Goal: Contribute content

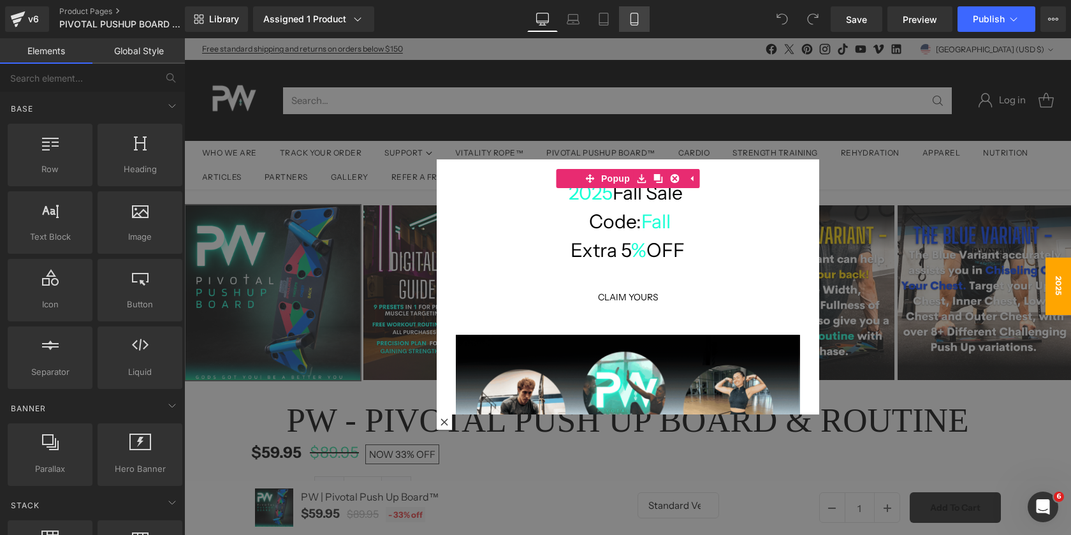
click at [636, 13] on icon at bounding box center [634, 19] width 7 height 12
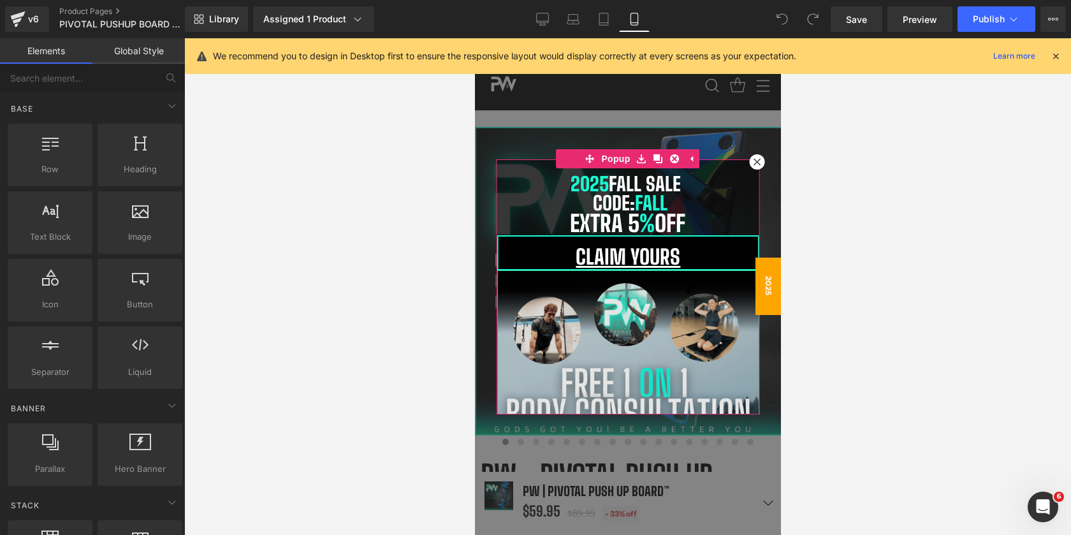
scroll to position [195, 0]
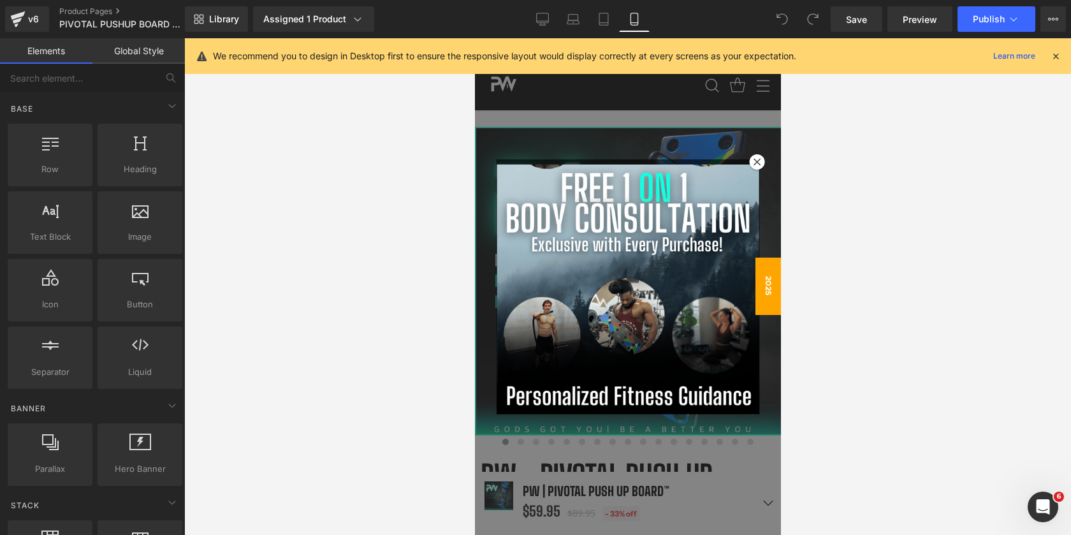
click at [724, 500] on div at bounding box center [627, 286] width 306 height 497
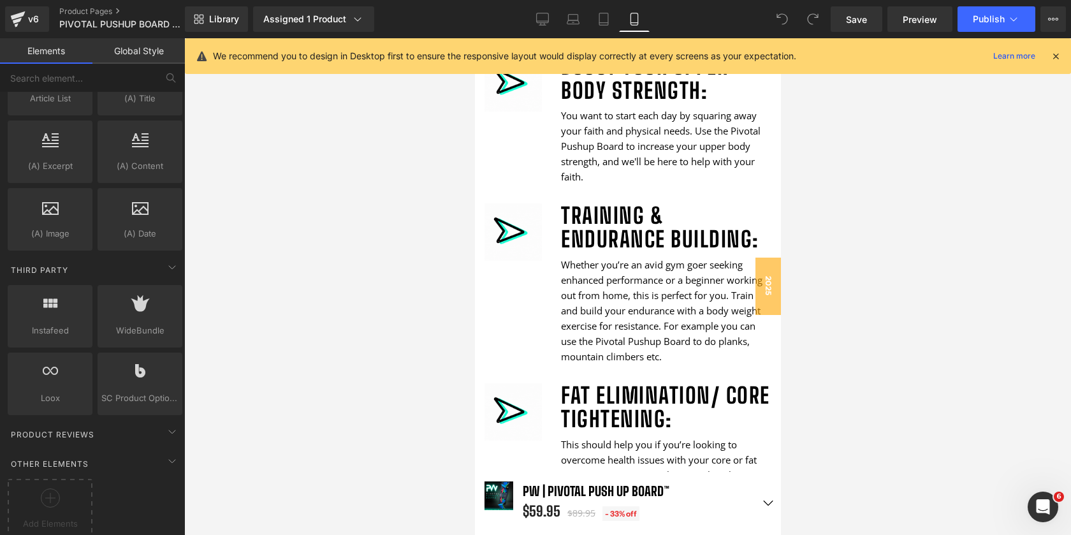
scroll to position [2437, 0]
click at [57, 472] on div "Add Elements" at bounding box center [50, 502] width 85 height 61
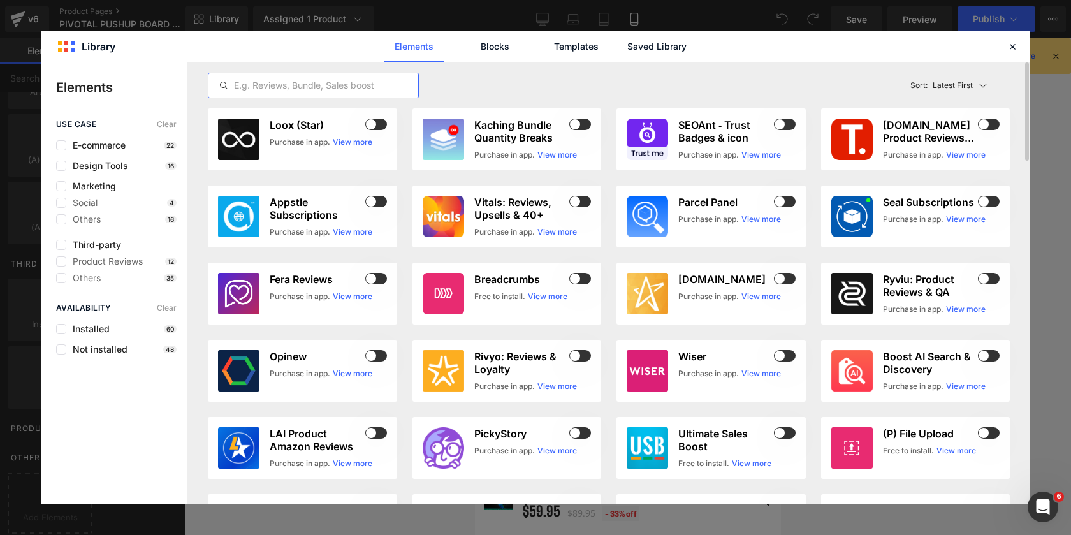
click at [309, 82] on input "text" at bounding box center [313, 85] width 210 height 15
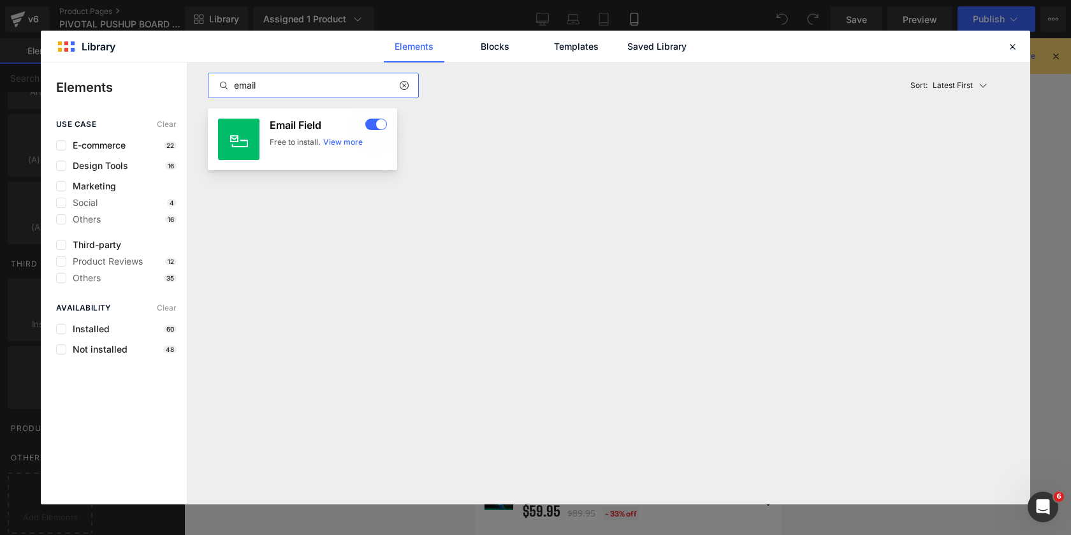
type input "email"
click at [281, 126] on h3 "Email Field" at bounding box center [316, 125] width 93 height 13
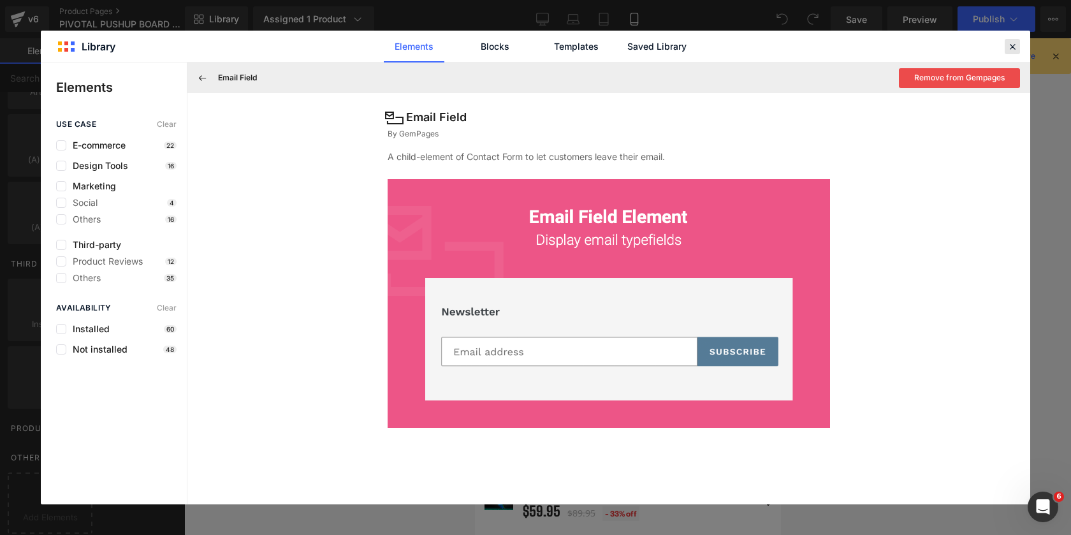
click at [1011, 44] on icon at bounding box center [1012, 46] width 11 height 11
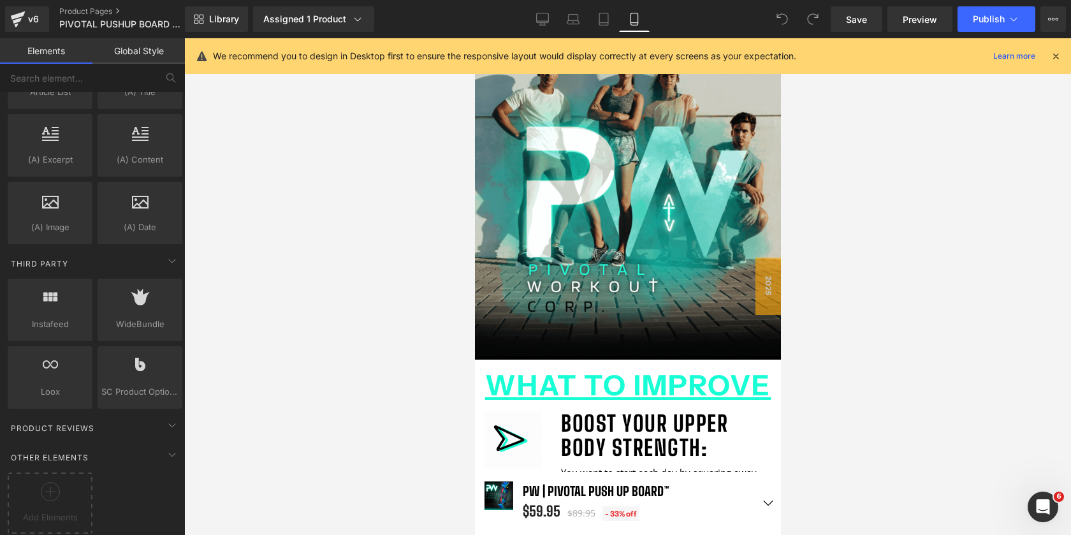
scroll to position [2323, 0]
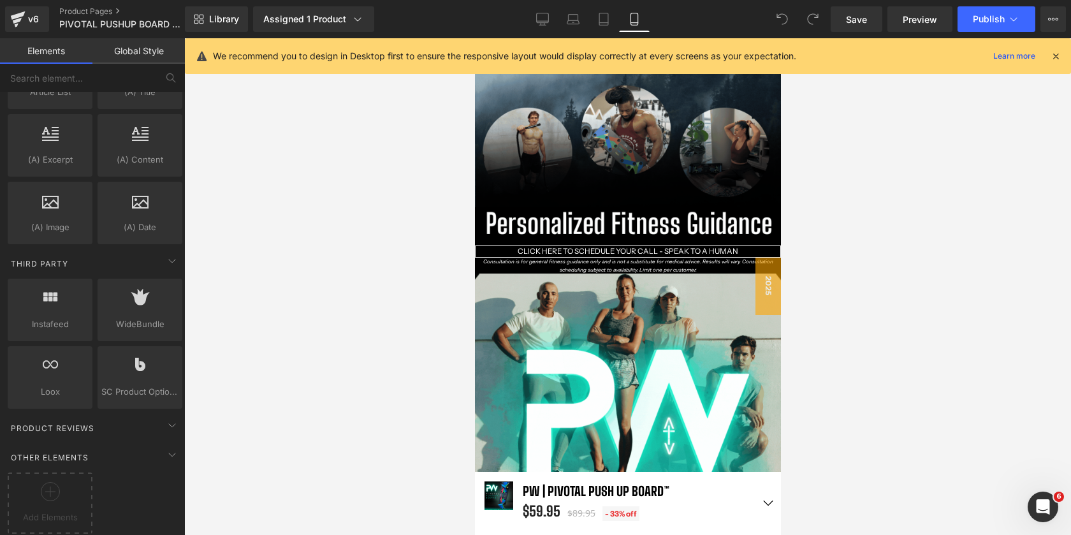
click at [781, 289] on div at bounding box center [627, 286] width 887 height 497
click at [766, 289] on span "2025" at bounding box center [768, 286] width 26 height 57
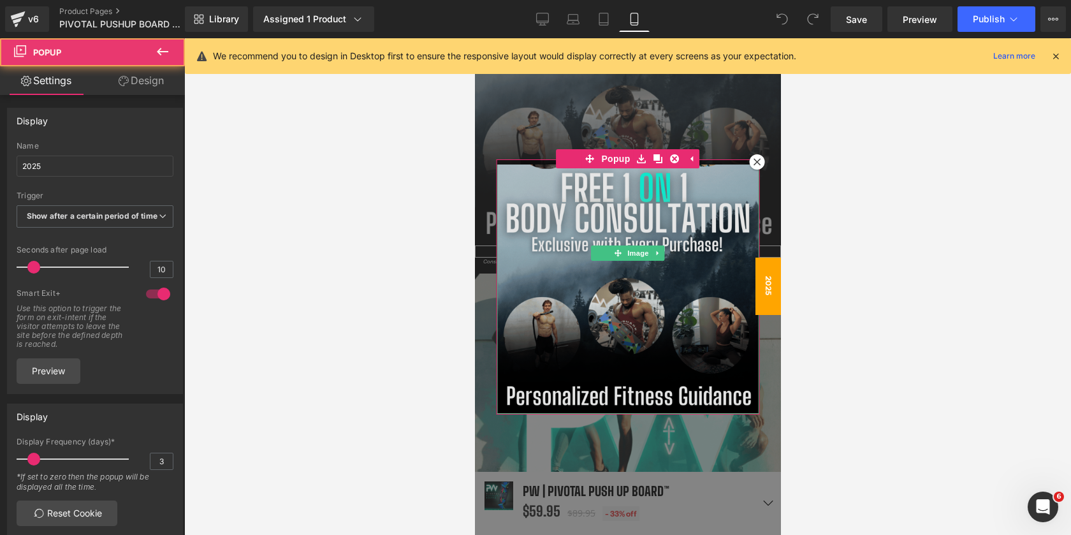
scroll to position [0, 0]
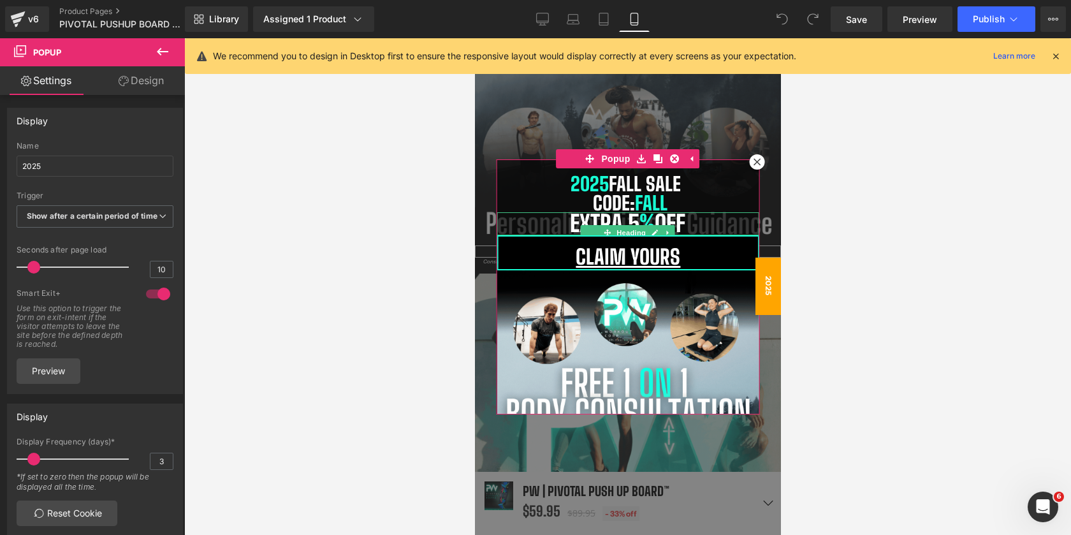
click at [639, 219] on span "%" at bounding box center [646, 223] width 15 height 27
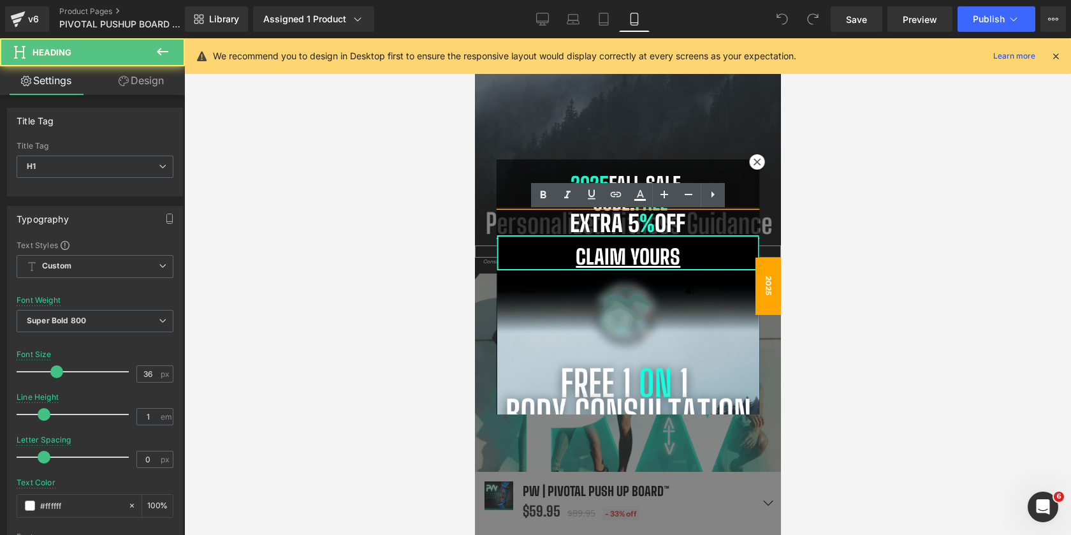
click at [639, 221] on span "%" at bounding box center [646, 223] width 15 height 27
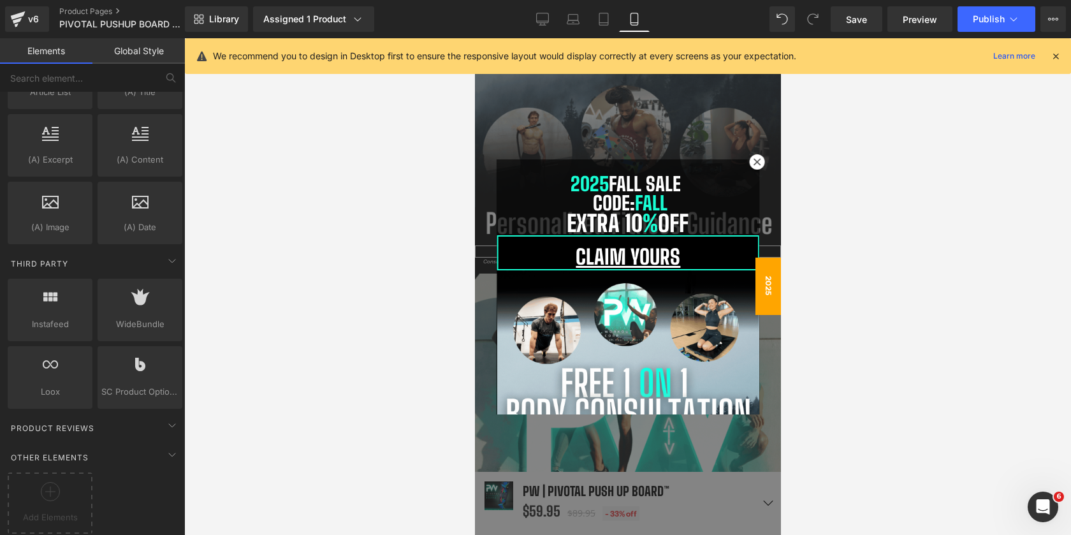
click at [791, 184] on div at bounding box center [627, 286] width 887 height 497
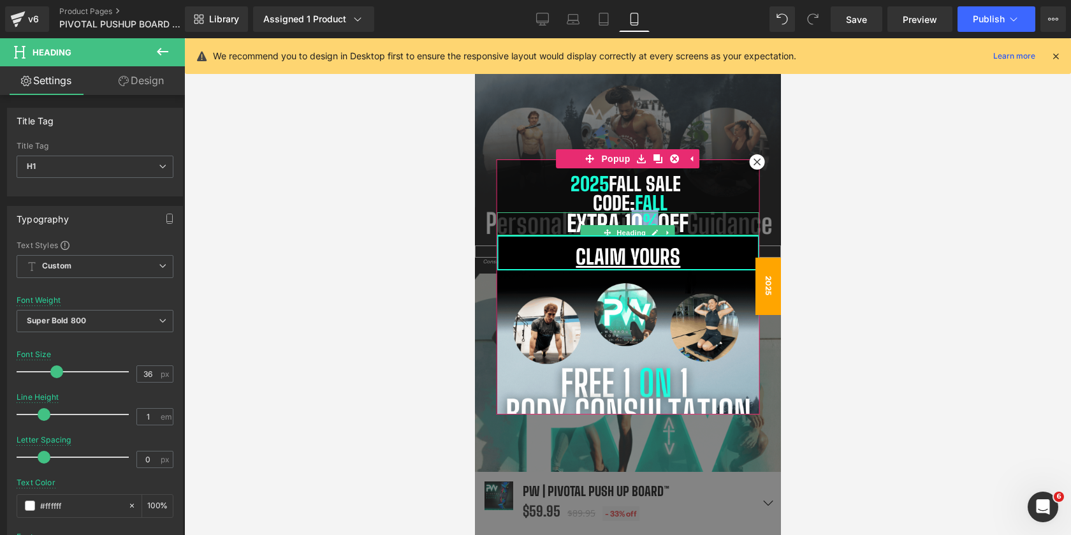
drag, startPoint x: 654, startPoint y: 223, endPoint x: 630, endPoint y: 217, distance: 24.3
click at [630, 217] on h1 "Extra 10 % OFF" at bounding box center [628, 223] width 262 height 23
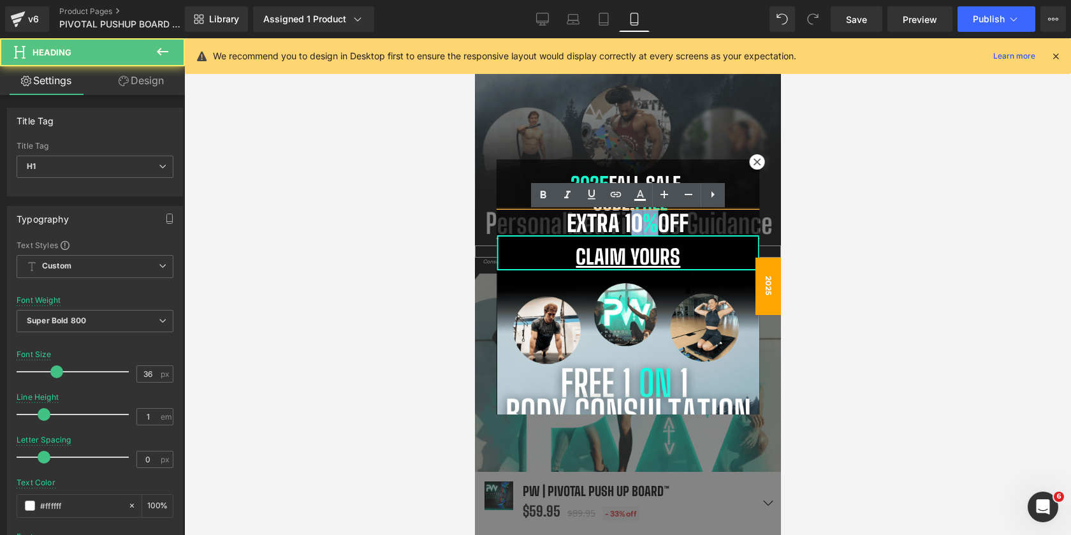
click at [627, 224] on h1 "Extra 10 % OFF" at bounding box center [628, 223] width 262 height 23
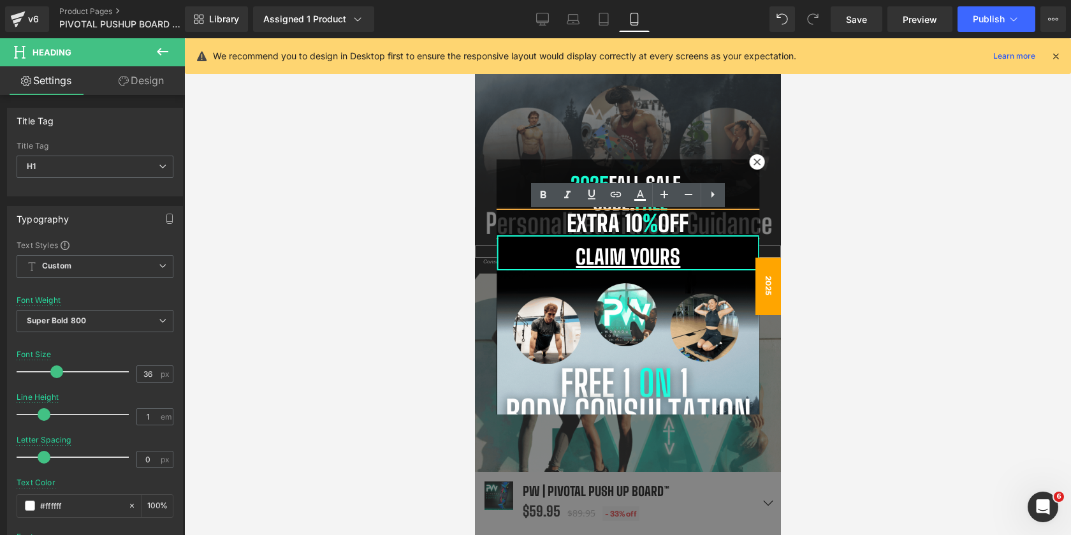
click at [644, 220] on span "%" at bounding box center [649, 223] width 15 height 27
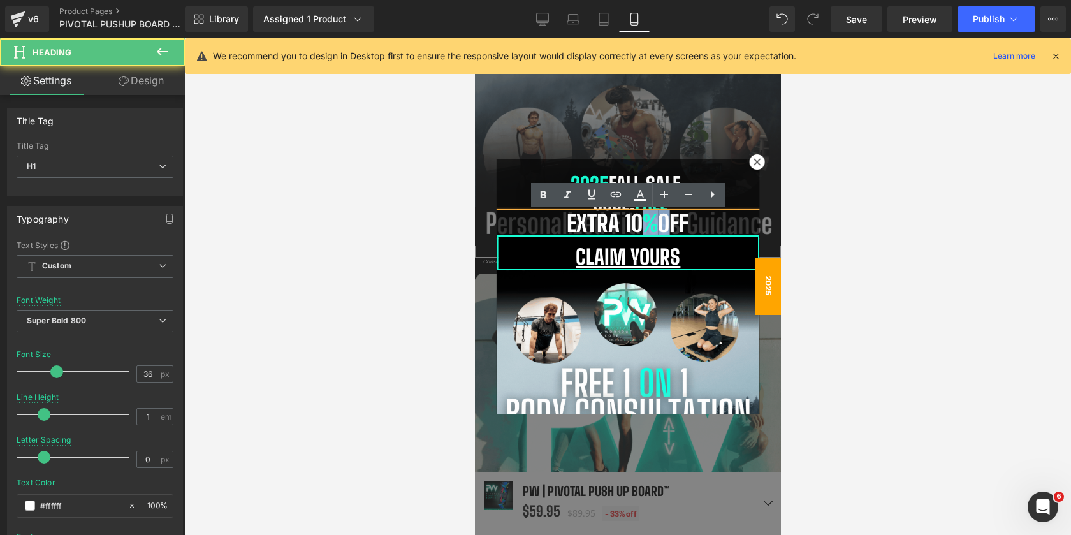
click at [650, 220] on span "%" at bounding box center [649, 223] width 15 height 27
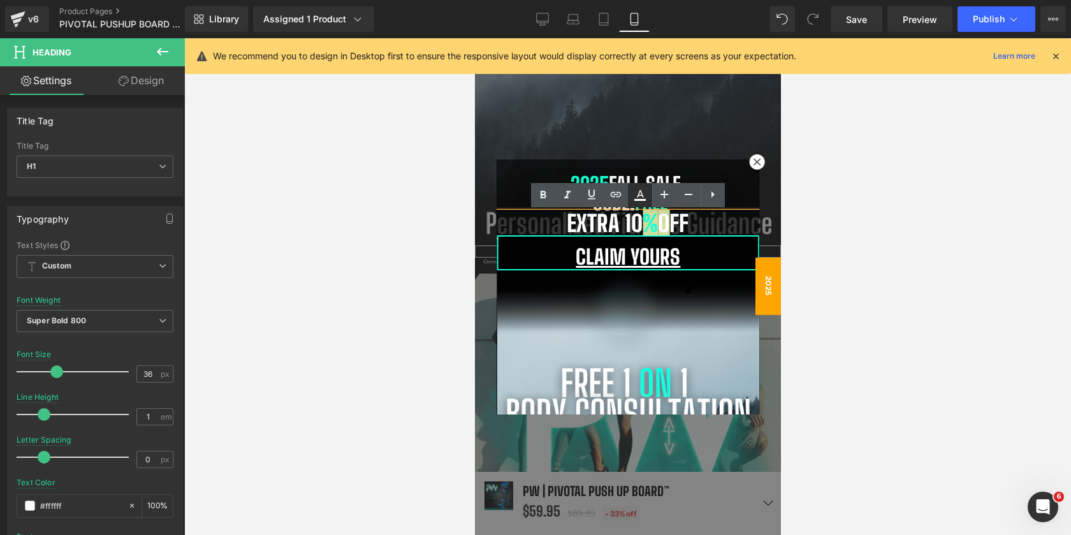
click at [639, 199] on icon at bounding box center [639, 200] width 11 height 2
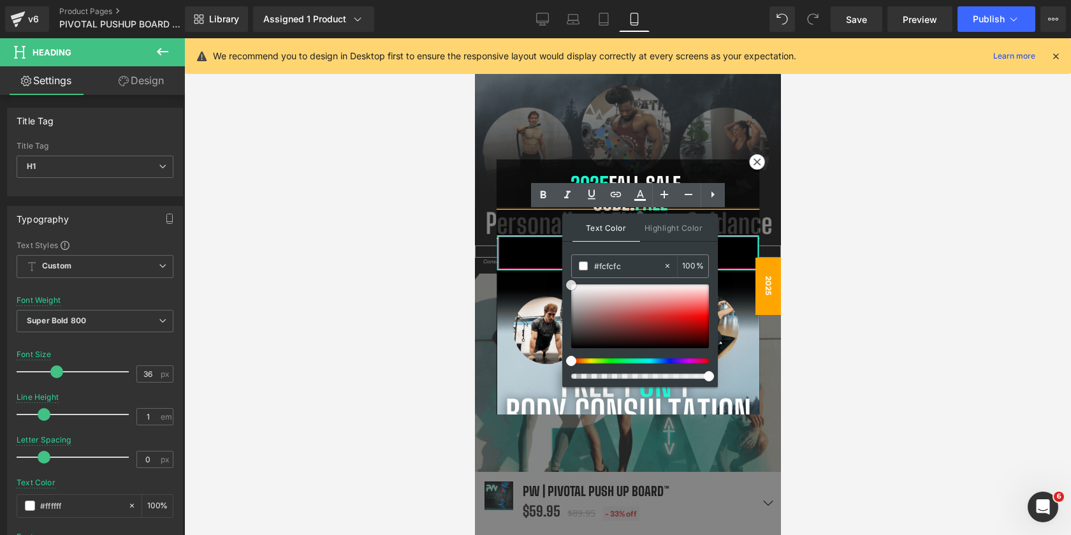
drag, startPoint x: 1056, startPoint y: 330, endPoint x: 551, endPoint y: 258, distance: 510.7
click at [551, 258] on button "Claim Yours" at bounding box center [627, 253] width 259 height 33
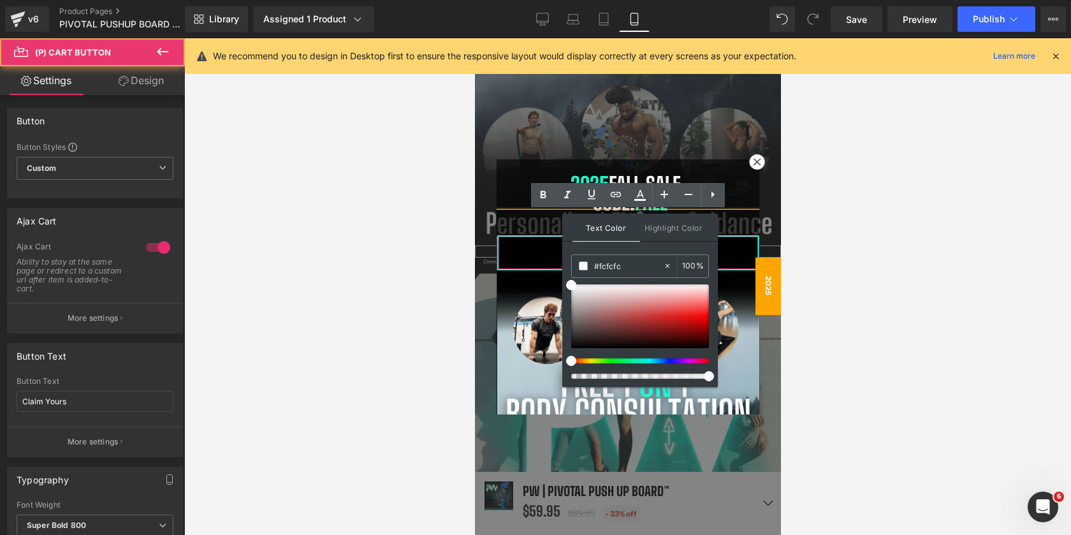
click at [731, 242] on button "Adding..." at bounding box center [627, 253] width 259 height 33
click at [866, 191] on div at bounding box center [627, 286] width 887 height 497
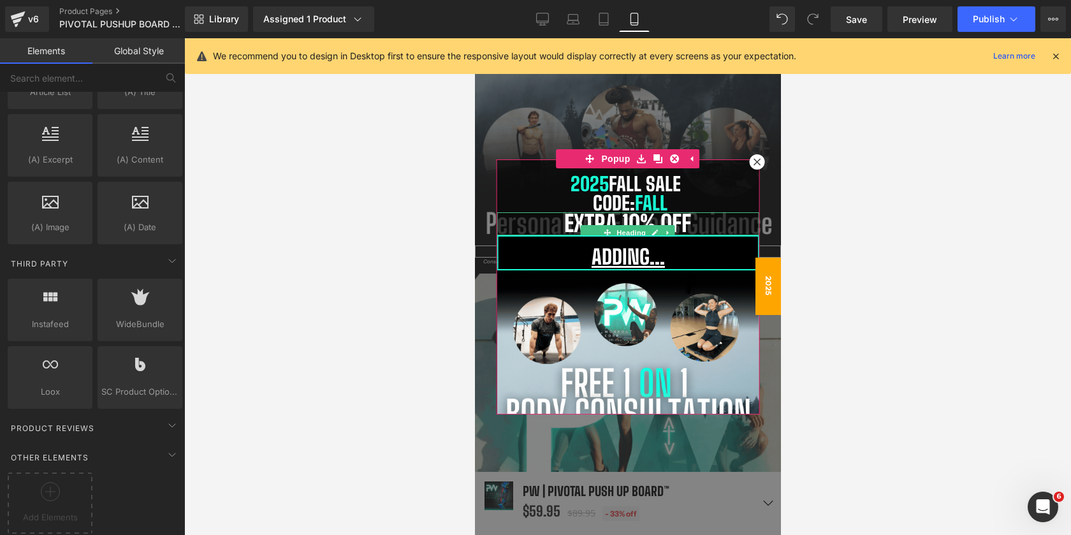
click at [632, 223] on h1 "Extra 10 % OFF" at bounding box center [628, 223] width 262 height 23
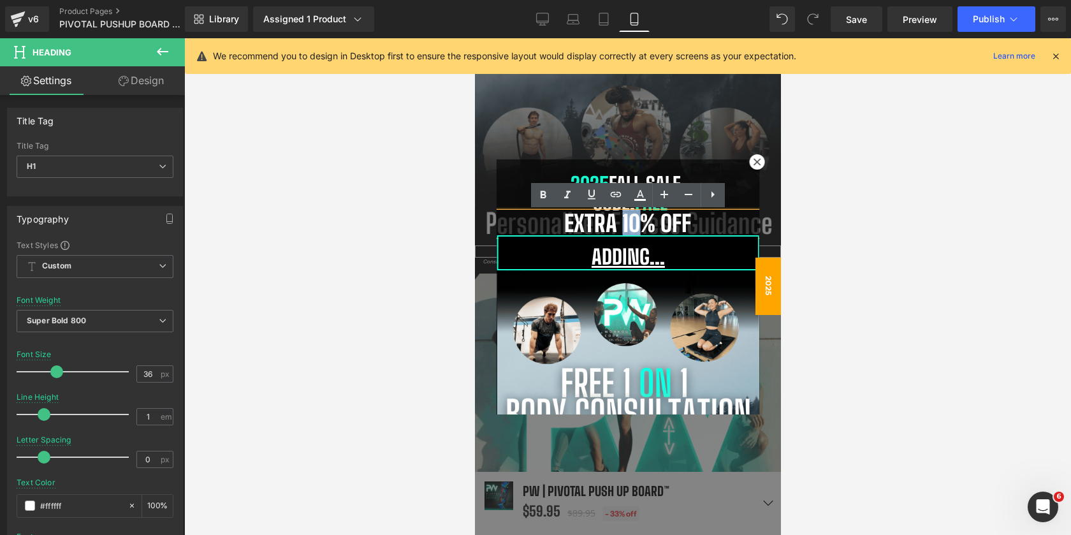
drag, startPoint x: 620, startPoint y: 224, endPoint x: 638, endPoint y: 225, distance: 17.3
click at [638, 225] on h1 "Extra 10 % OFF" at bounding box center [628, 223] width 262 height 23
click at [633, 196] on icon at bounding box center [639, 194] width 15 height 15
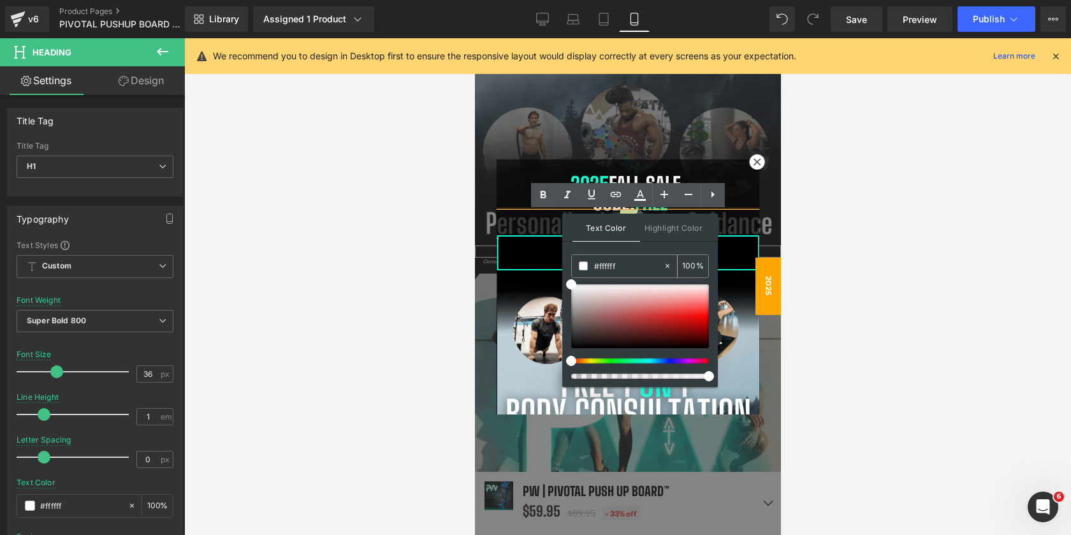
click at [622, 268] on input "#ffffff" at bounding box center [628, 266] width 69 height 14
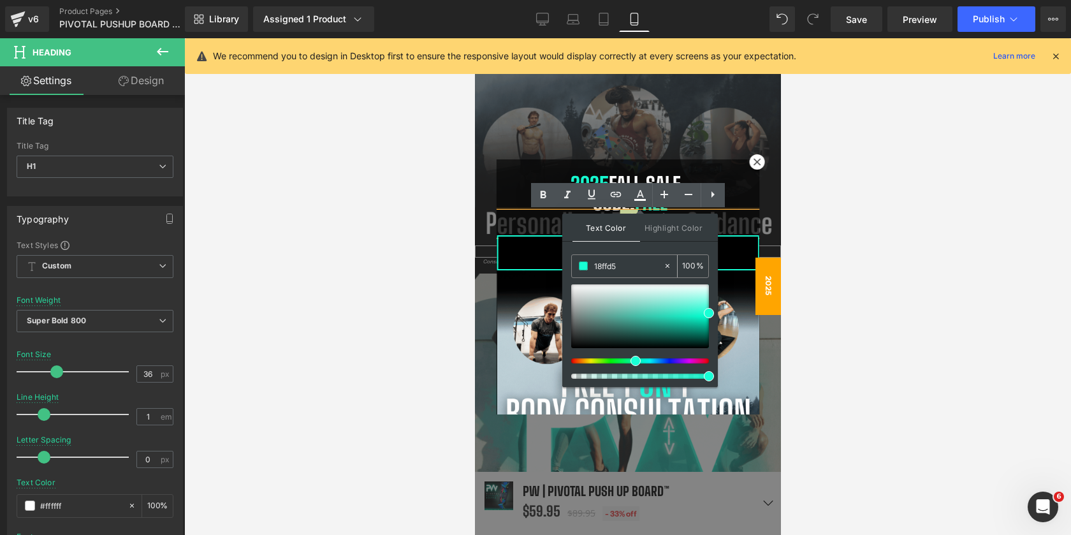
type input "18ffd5"
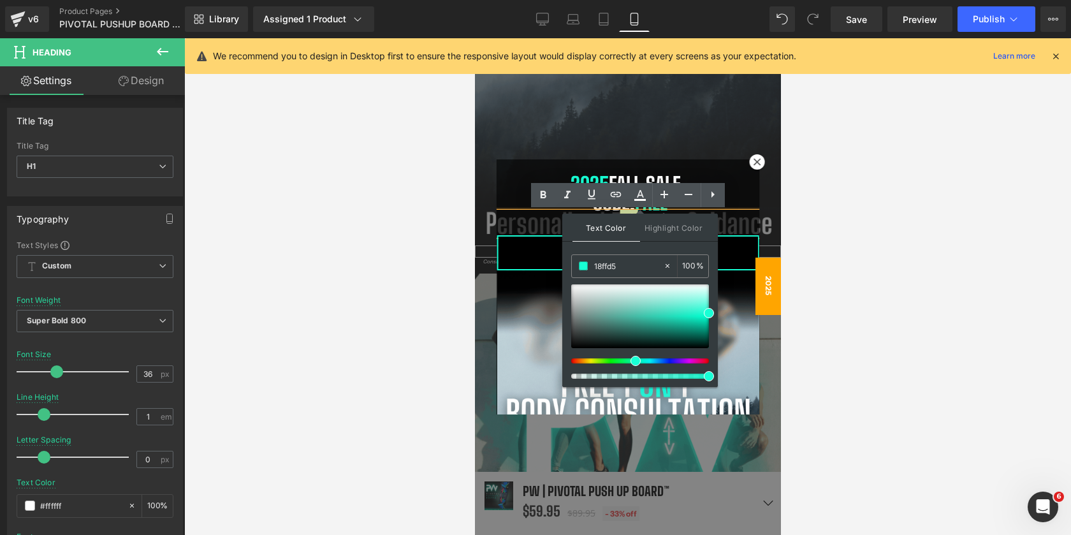
click at [907, 260] on div at bounding box center [627, 286] width 887 height 497
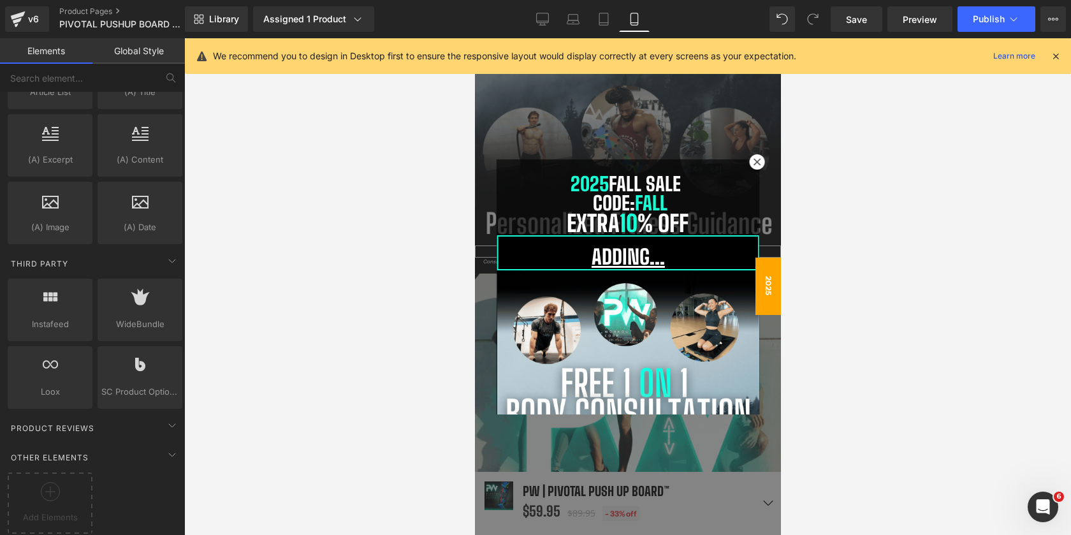
click at [824, 256] on div at bounding box center [627, 286] width 887 height 497
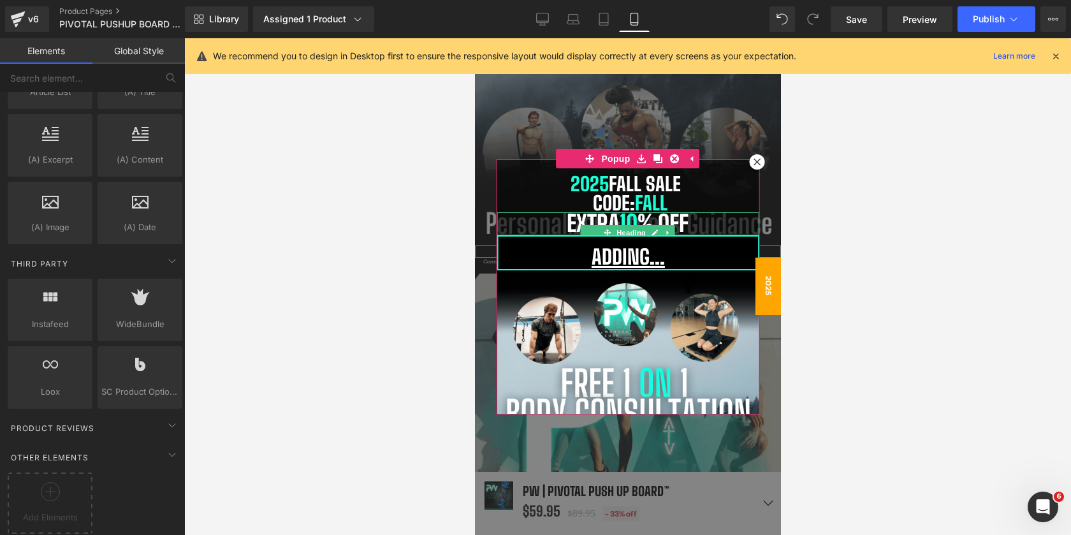
click at [722, 224] on h1 "Extra 10 % OFF" at bounding box center [628, 223] width 262 height 23
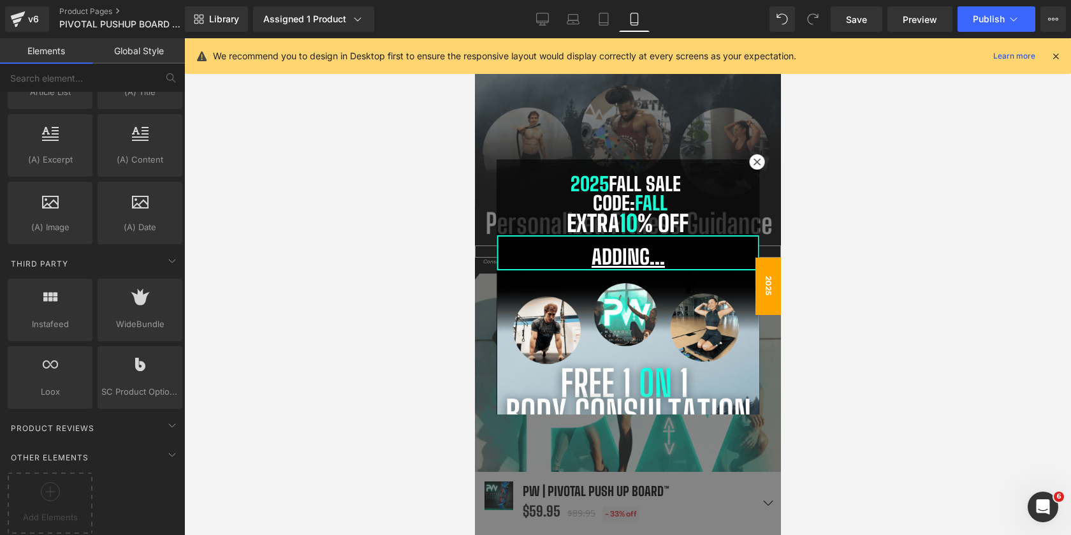
click at [926, 215] on div at bounding box center [627, 286] width 887 height 497
click at [862, 27] on link "Save" at bounding box center [857, 19] width 52 height 26
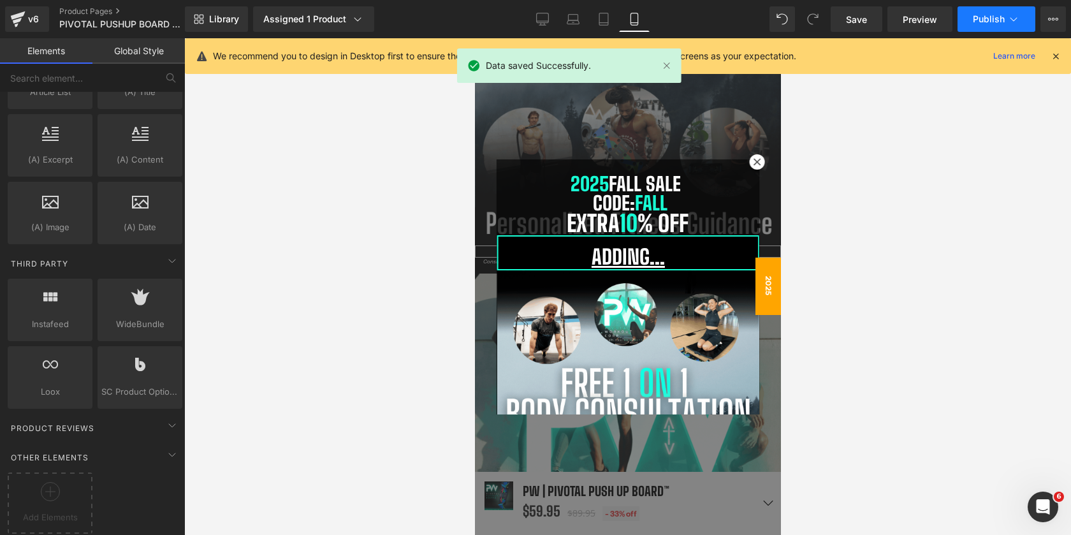
click at [963, 23] on button "Publish" at bounding box center [997, 19] width 78 height 26
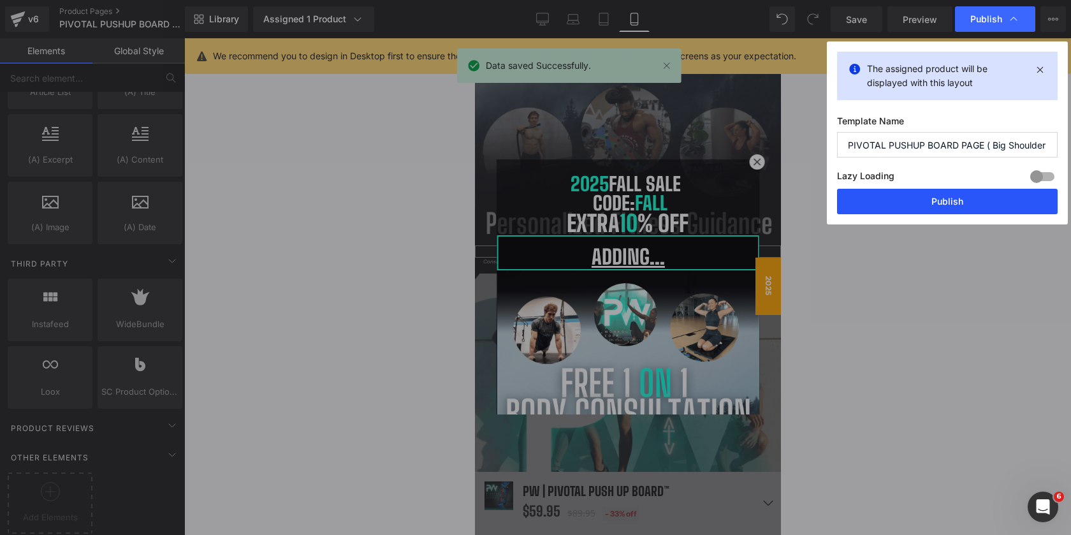
click at [892, 207] on button "Publish" at bounding box center [947, 202] width 221 height 26
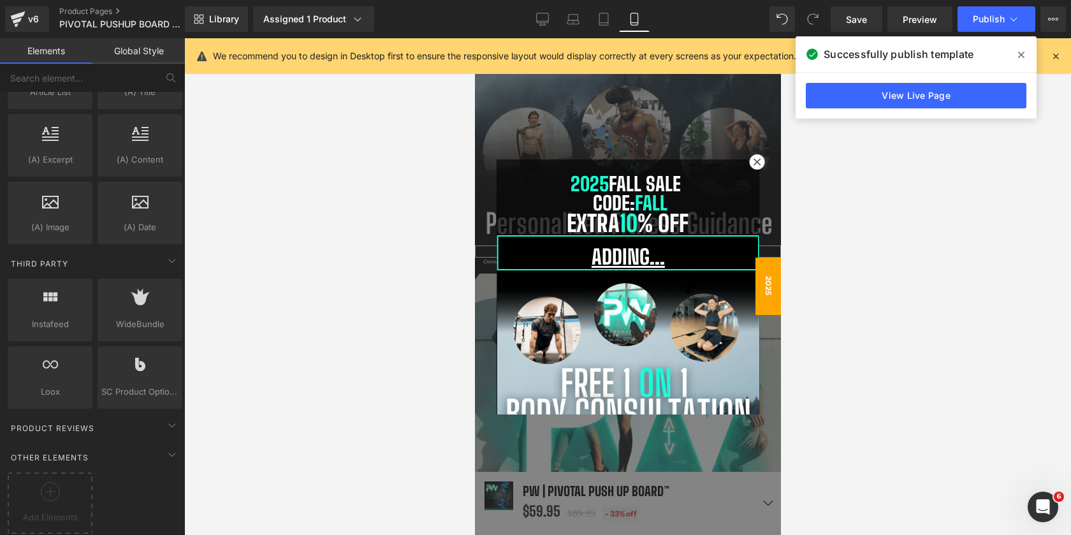
click at [691, 108] on div at bounding box center [627, 286] width 306 height 497
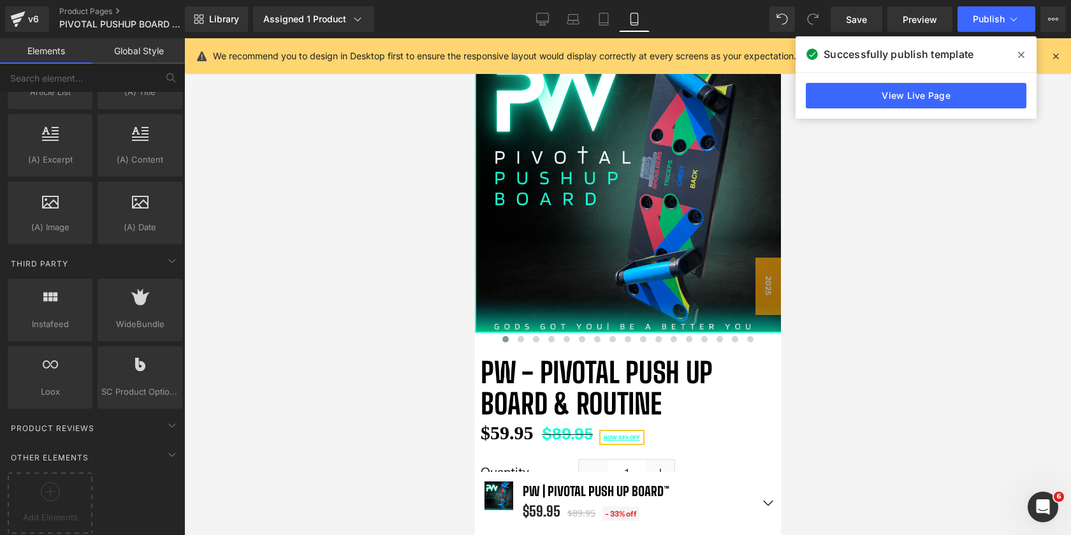
scroll to position [587, 0]
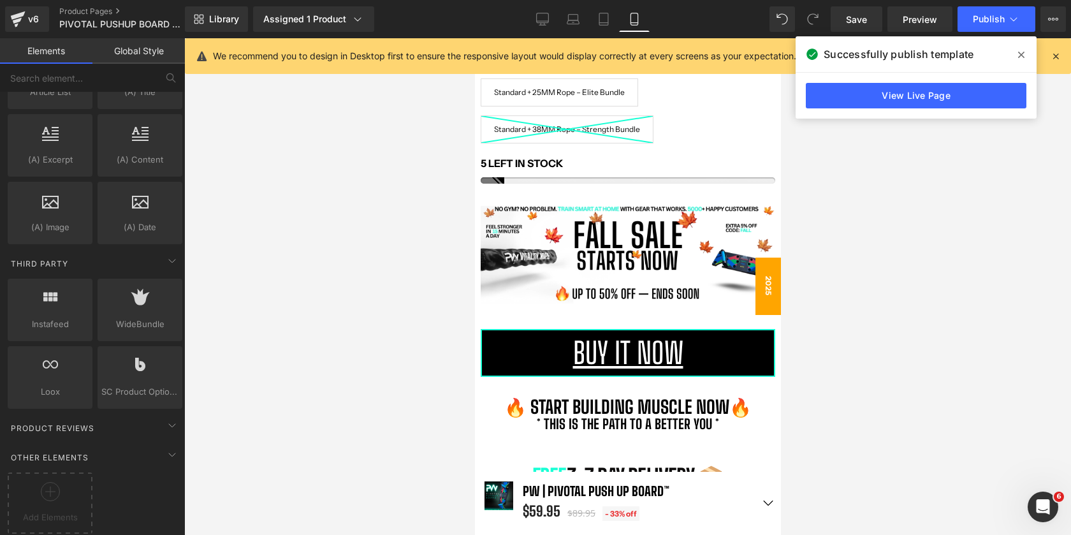
click at [766, 286] on span "2025" at bounding box center [768, 286] width 26 height 57
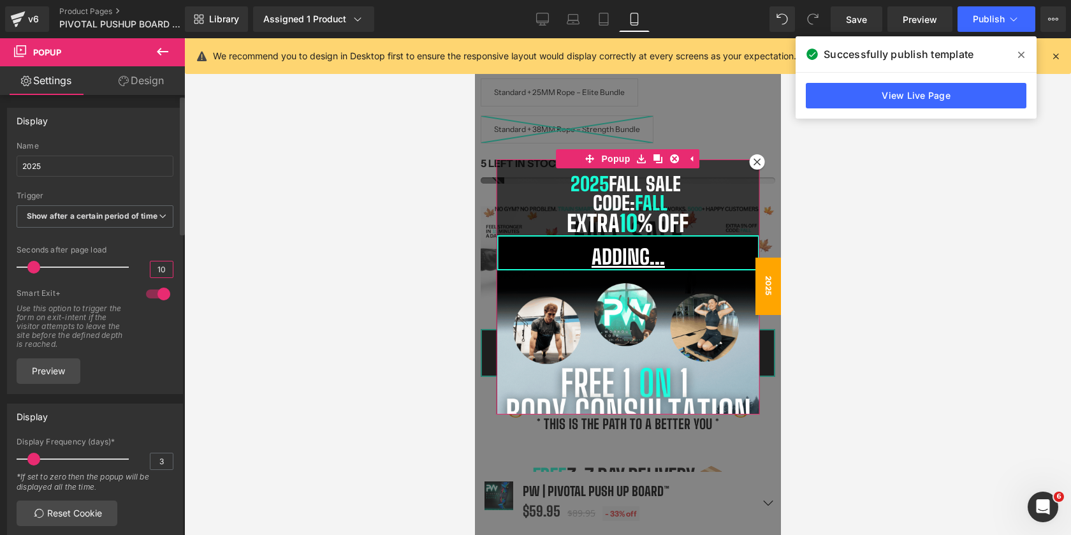
click at [161, 277] on input "10" at bounding box center [161, 269] width 22 height 16
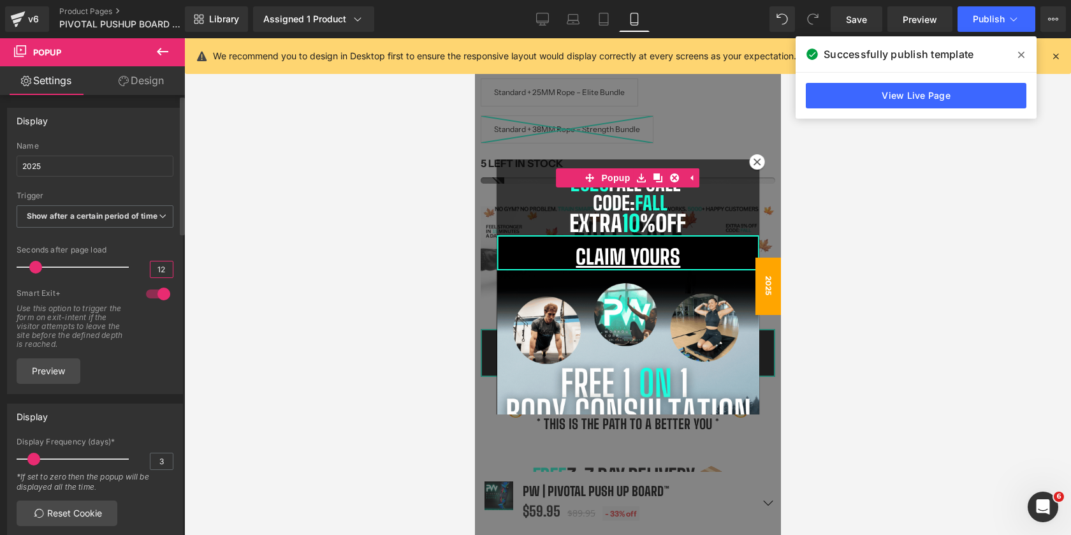
type input "12"
click at [145, 254] on div "Seconds after page load" at bounding box center [95, 249] width 157 height 9
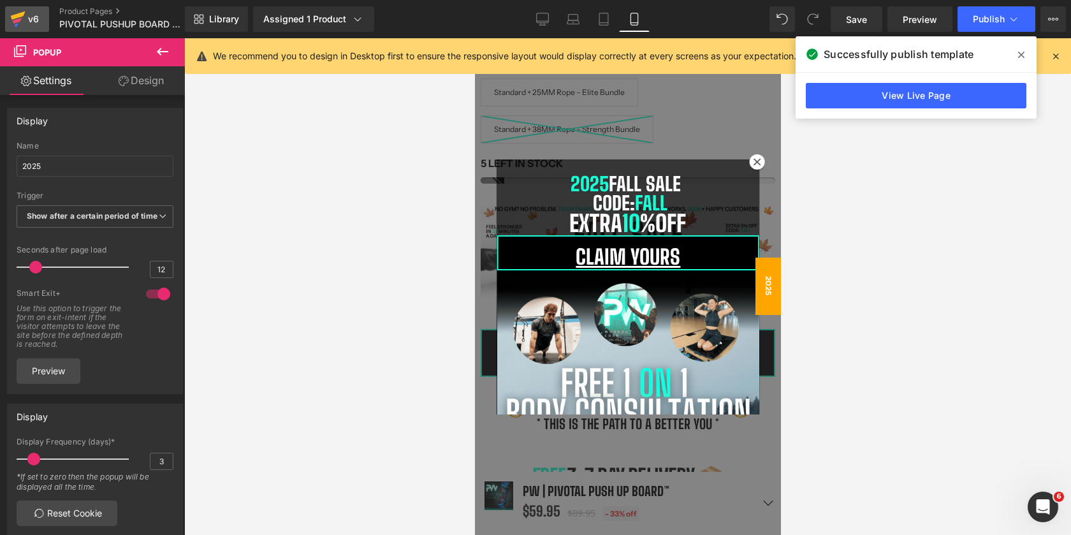
click at [25, 14] on icon at bounding box center [17, 19] width 15 height 32
click at [861, 23] on span "Save" at bounding box center [856, 19] width 21 height 13
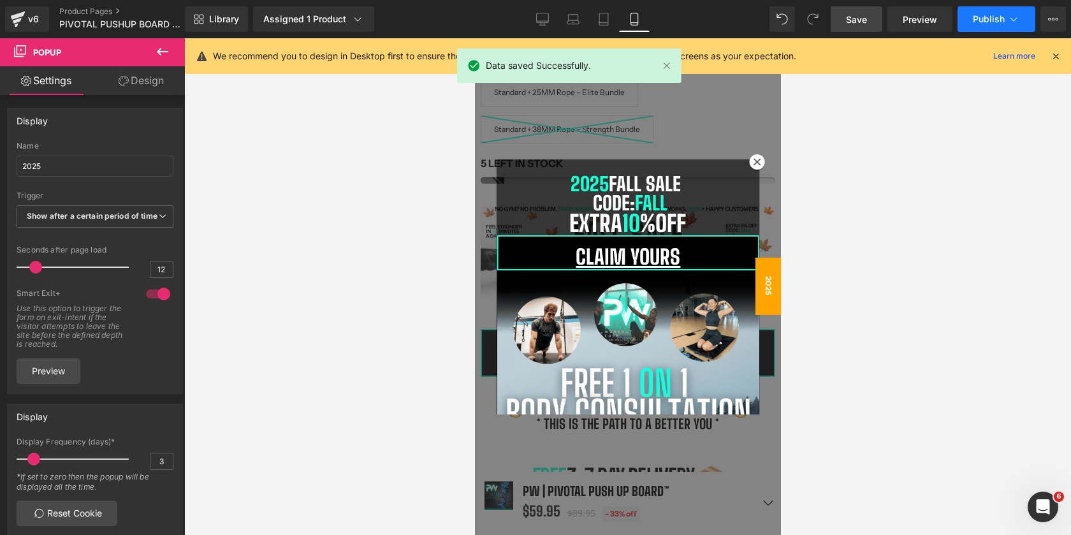
click at [974, 18] on span "Publish" at bounding box center [989, 19] width 32 height 10
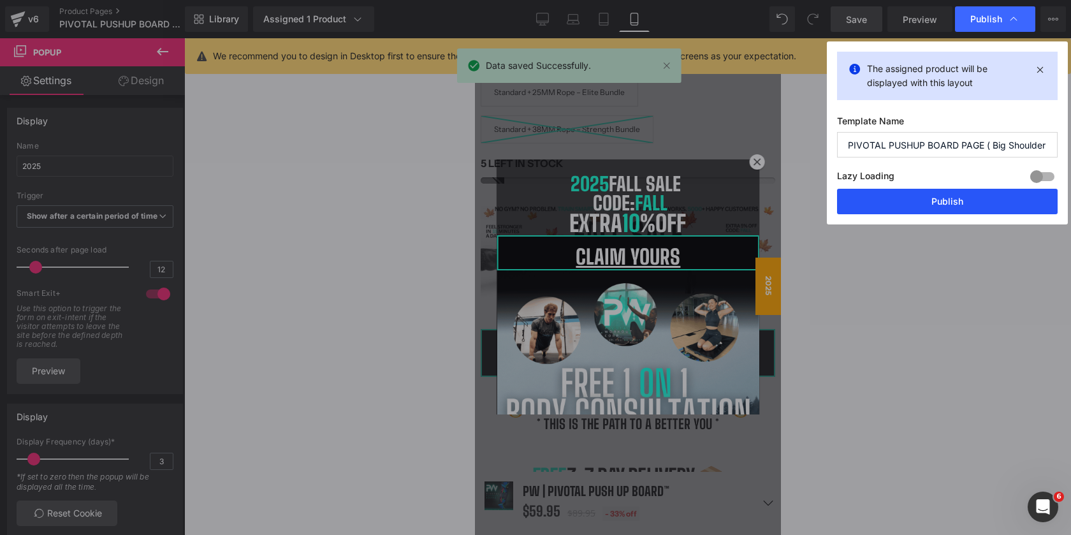
click at [926, 201] on button "Publish" at bounding box center [947, 202] width 221 height 26
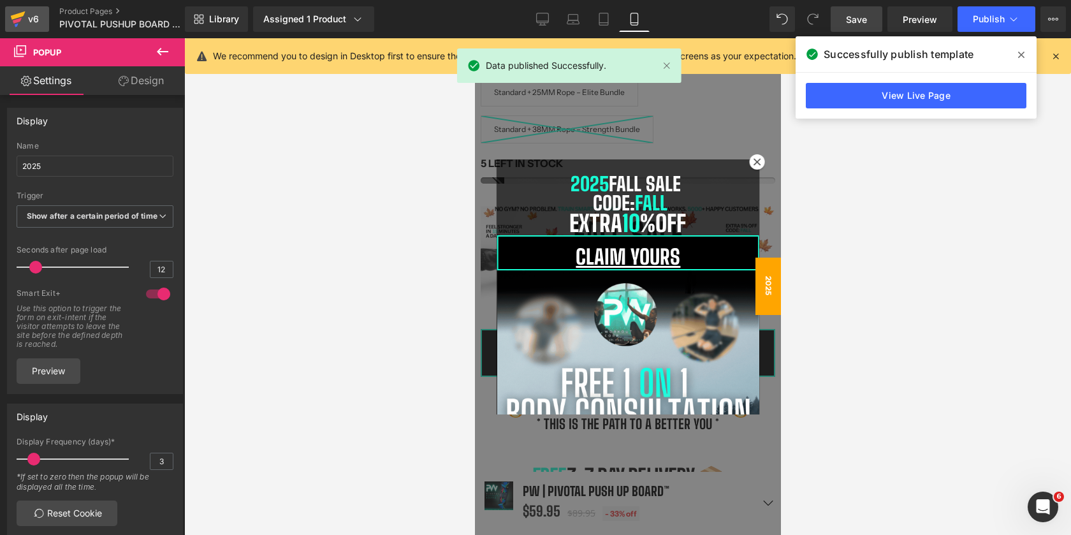
click at [31, 17] on div "v6" at bounding box center [34, 19] width 16 height 17
